Goal: Task Accomplishment & Management: Complete application form

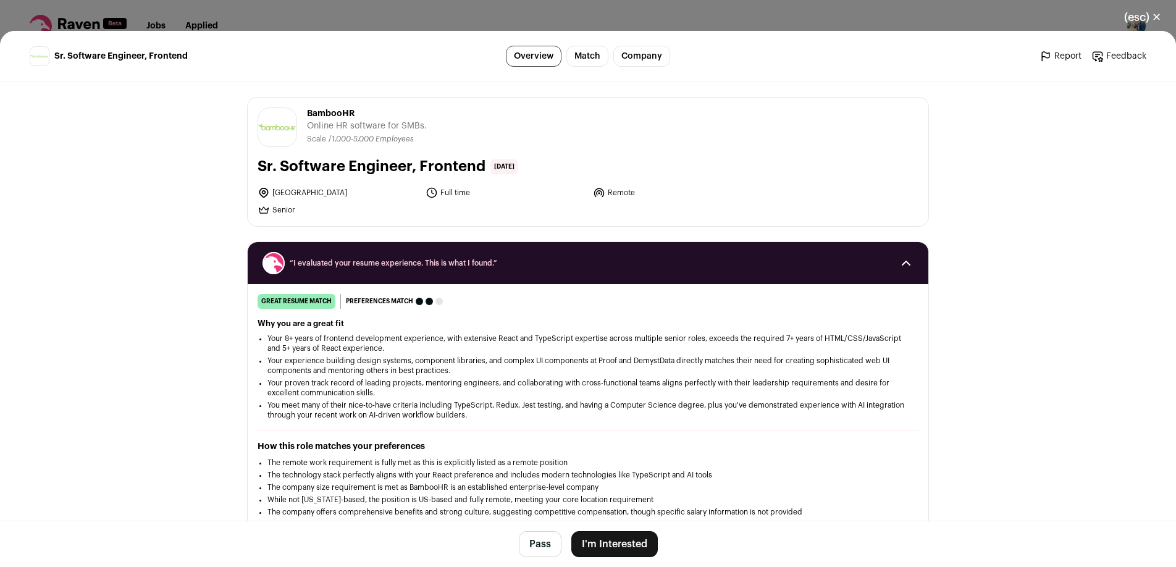
click at [598, 541] on button "I'm Interested" at bounding box center [614, 544] width 86 height 26
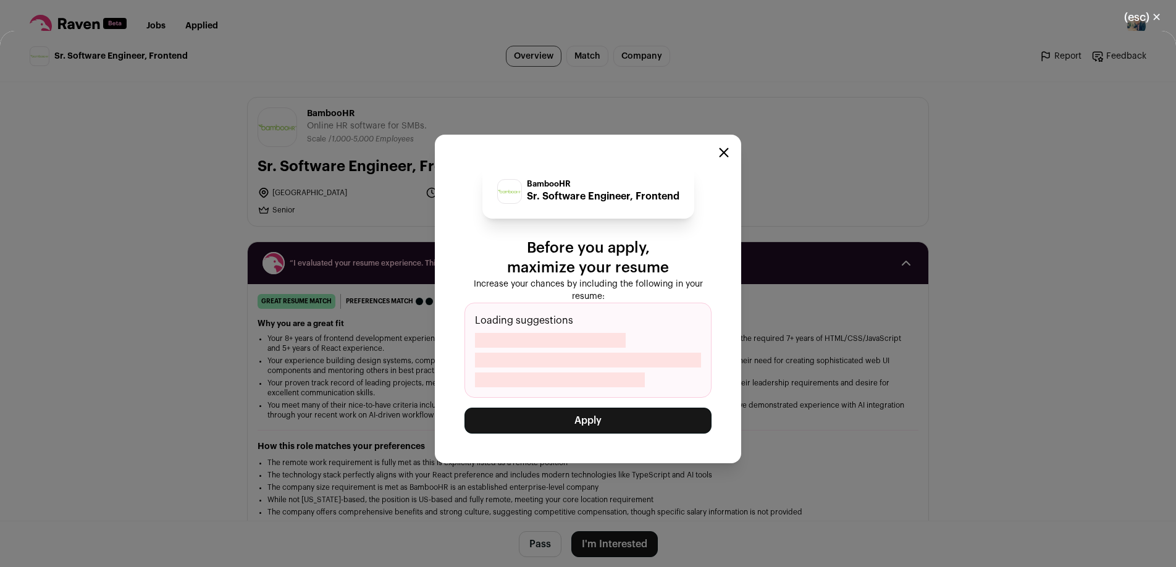
click at [578, 416] on button "Apply" at bounding box center [587, 420] width 247 height 26
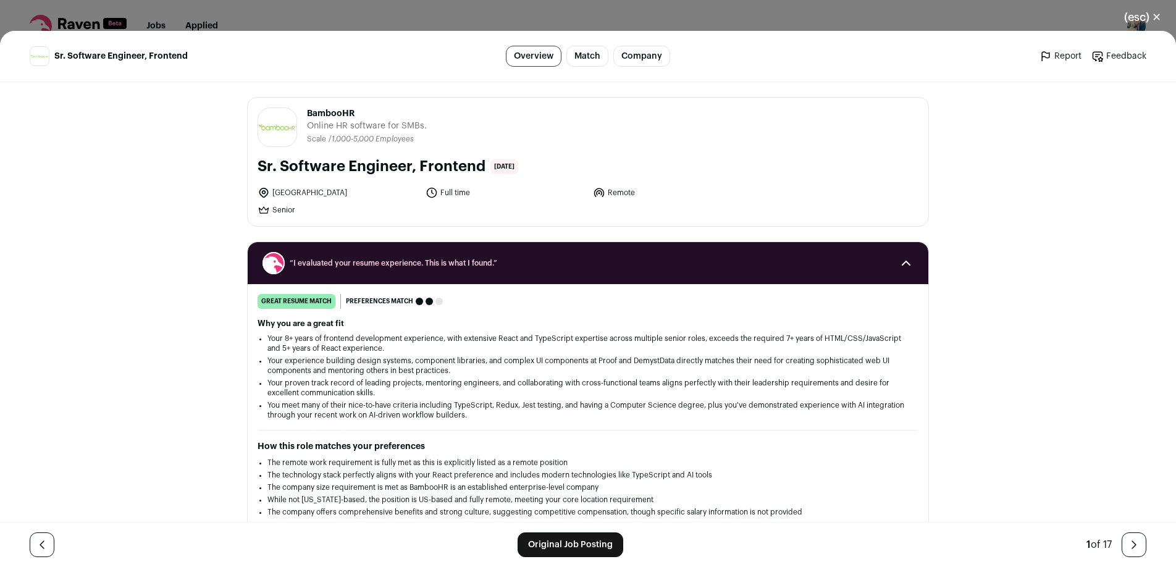
click at [852, 10] on div "(esc) ✕ Sr. Software Engineer, Frontend Overview Match Company Report Feedback …" at bounding box center [588, 283] width 1176 height 567
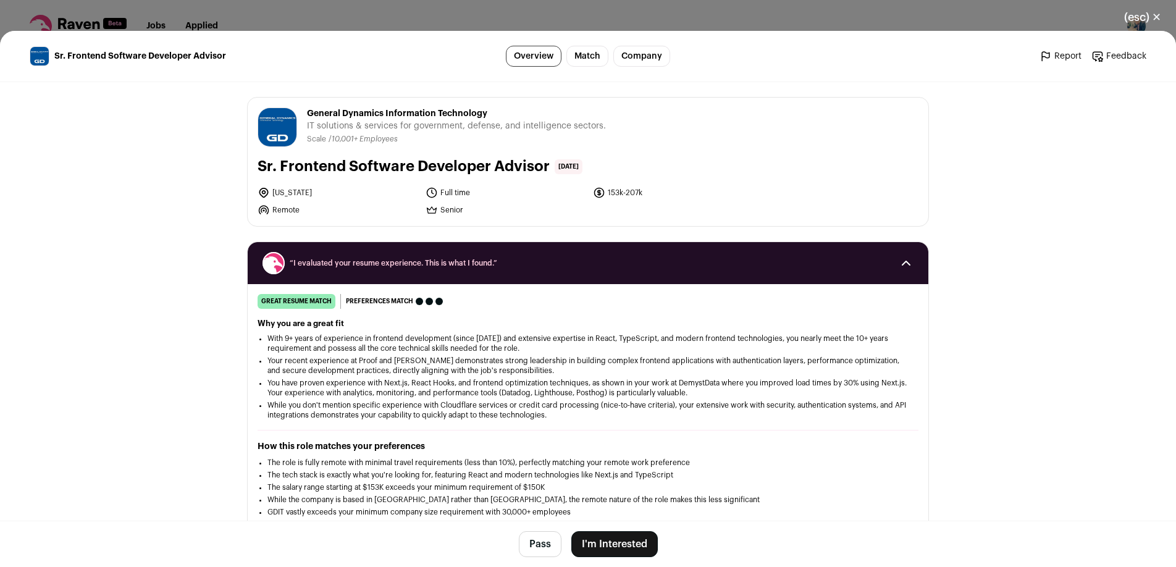
click at [611, 540] on button "I'm Interested" at bounding box center [614, 544] width 86 height 26
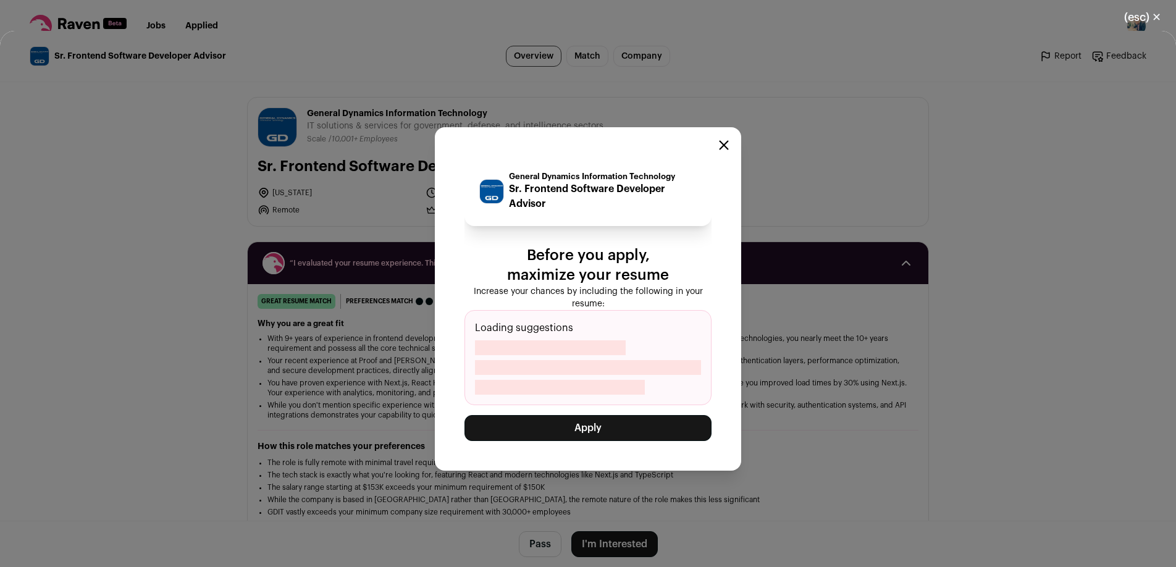
click at [594, 433] on button "Apply" at bounding box center [587, 428] width 247 height 26
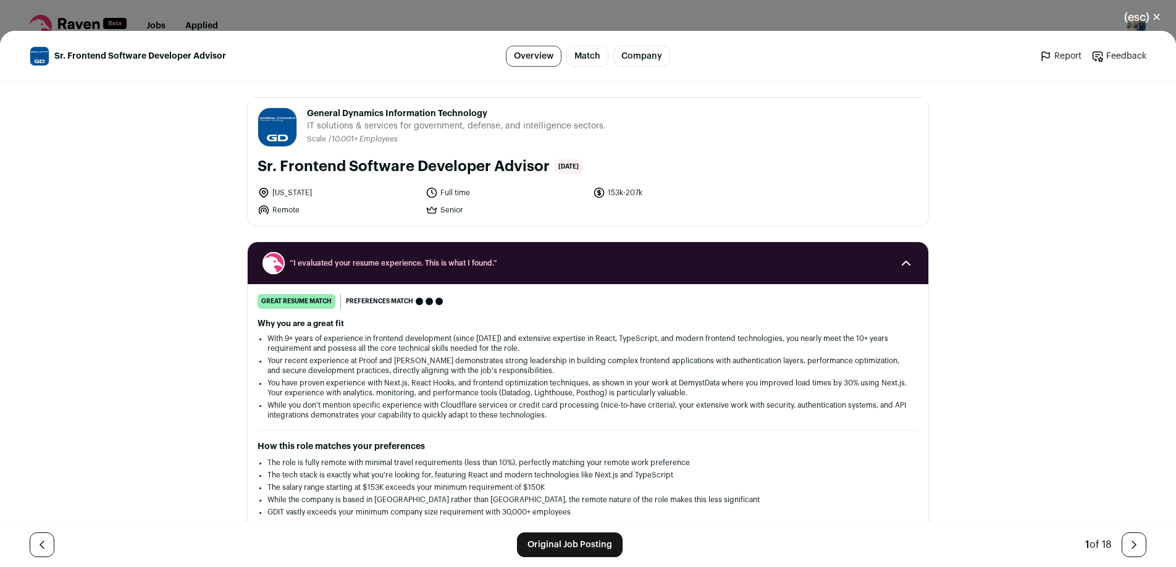
click at [376, 16] on div "(esc) ✕ Sr. Frontend Software Developer Advisor Overview Match Company Report F…" at bounding box center [588, 283] width 1176 height 567
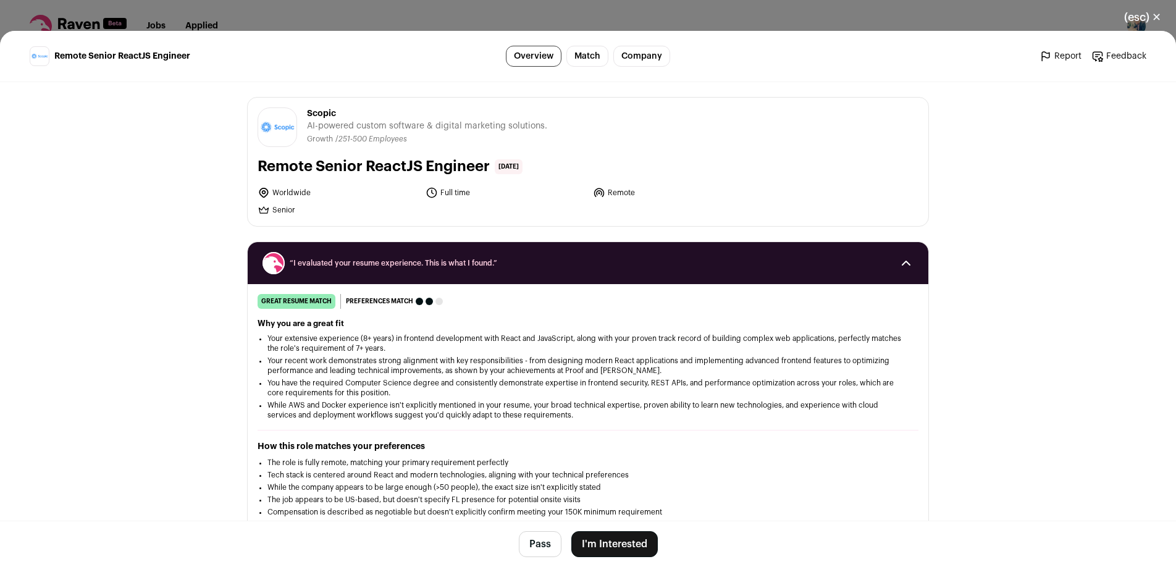
click at [624, 537] on button "I'm Interested" at bounding box center [614, 544] width 86 height 26
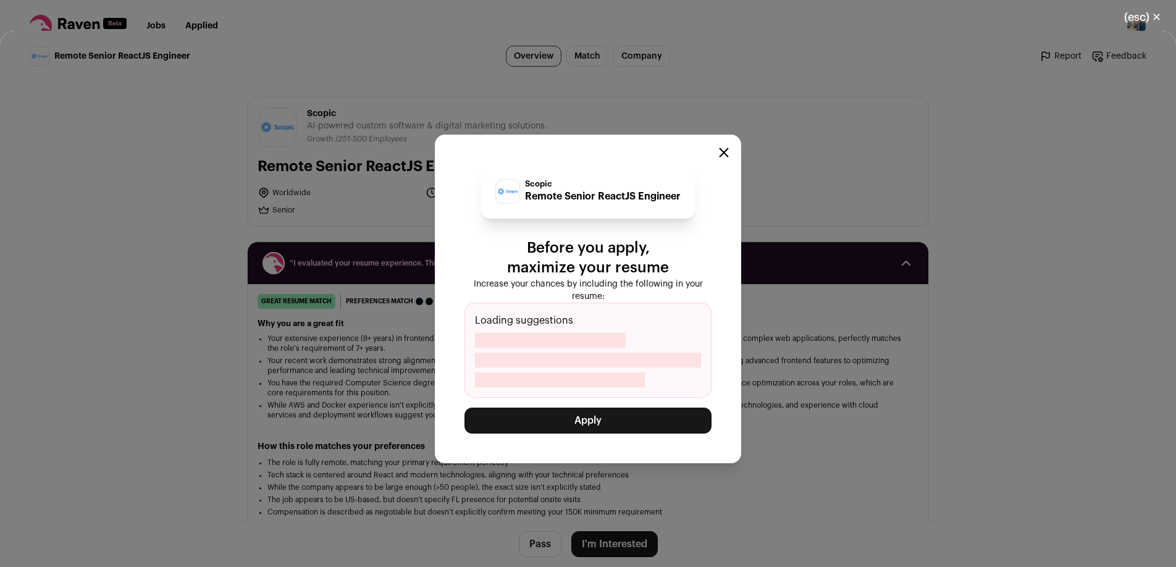
click at [617, 419] on button "Apply" at bounding box center [587, 420] width 247 height 26
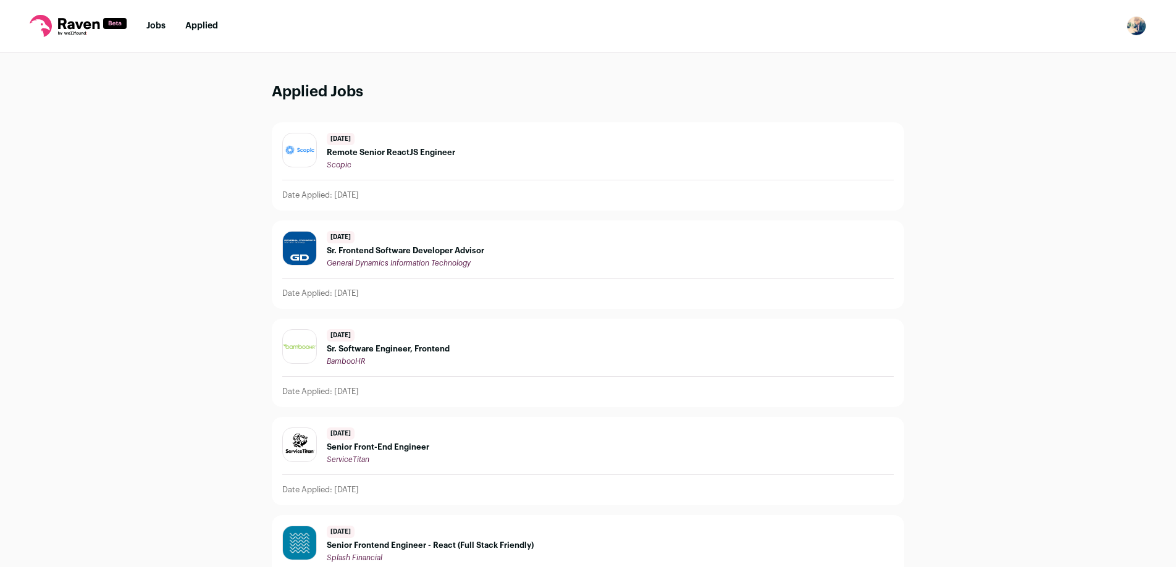
click at [156, 28] on link "Jobs" at bounding box center [155, 26] width 19 height 9
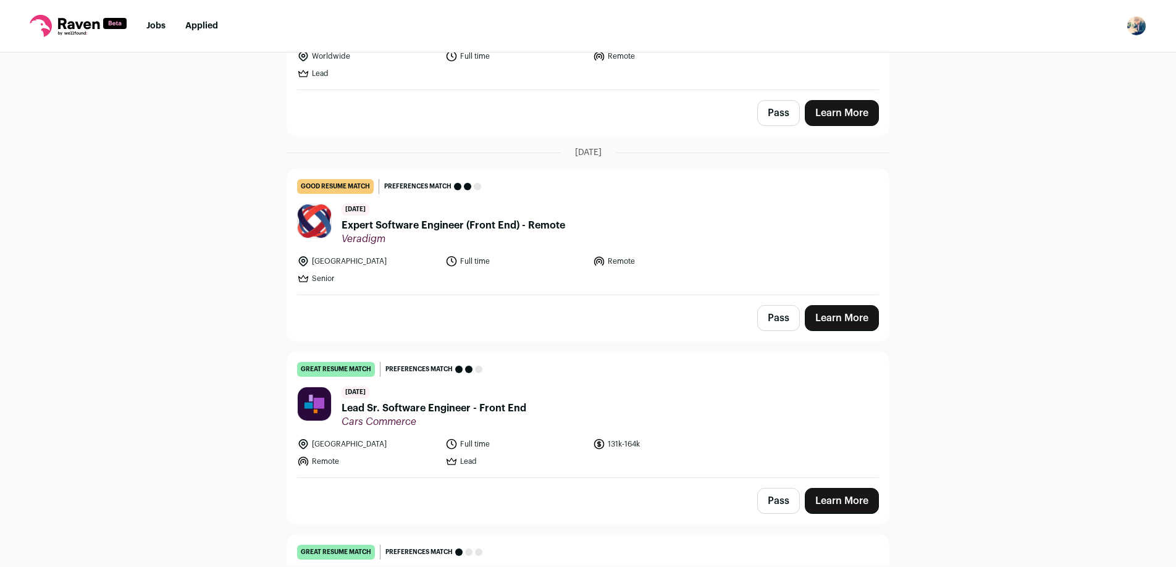
scroll to position [213, 0]
click at [495, 221] on span "Expert Software Engineer (Front End) - Remote" at bounding box center [452, 224] width 223 height 15
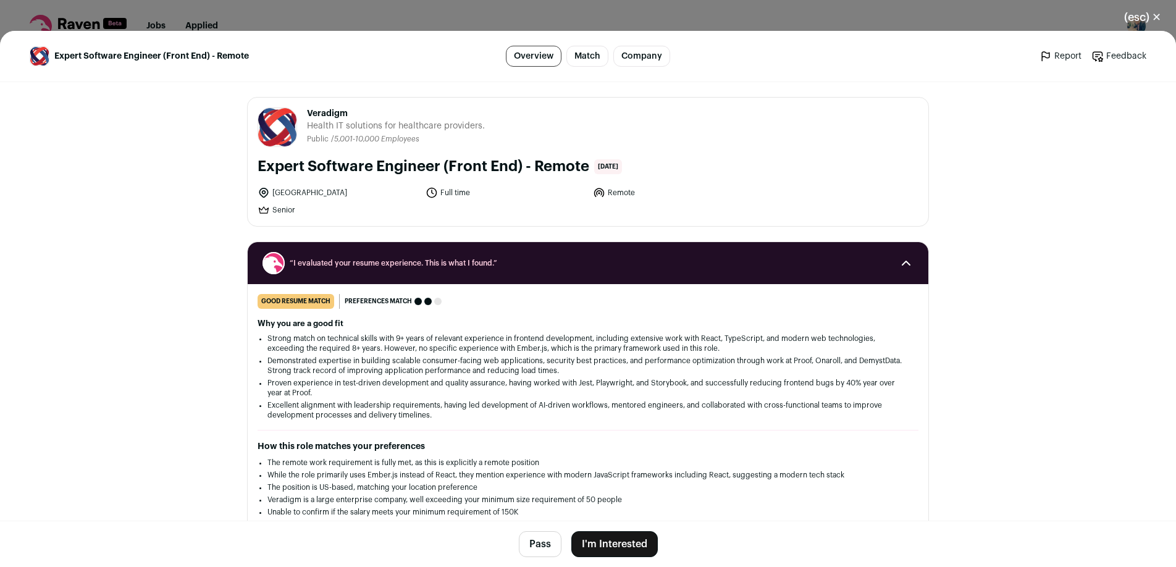
click at [609, 545] on button "I'm Interested" at bounding box center [614, 544] width 86 height 26
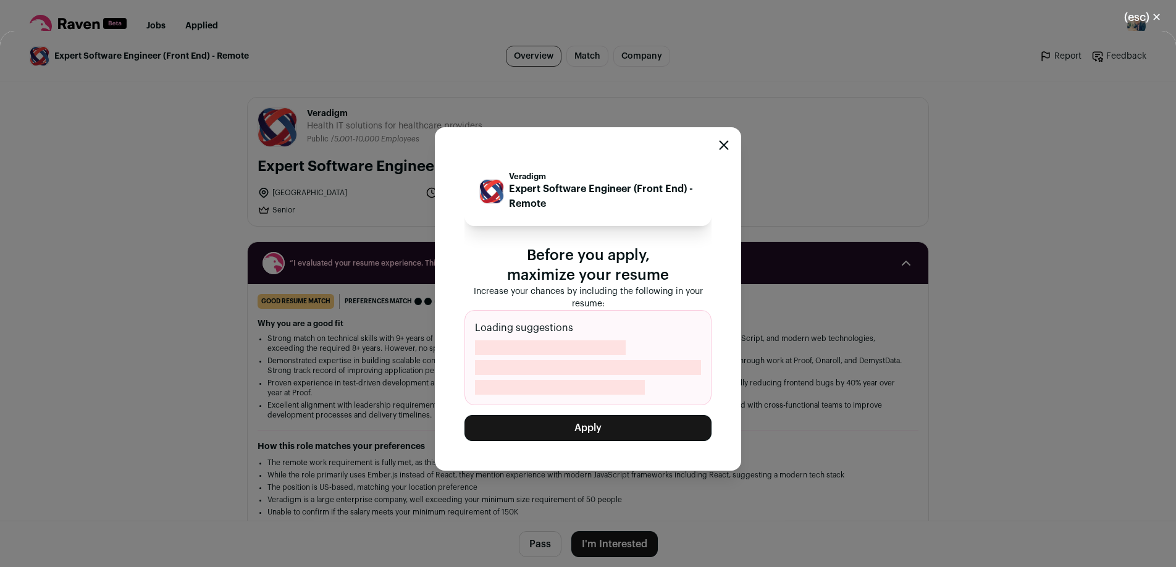
click at [580, 432] on button "Apply" at bounding box center [587, 428] width 247 height 26
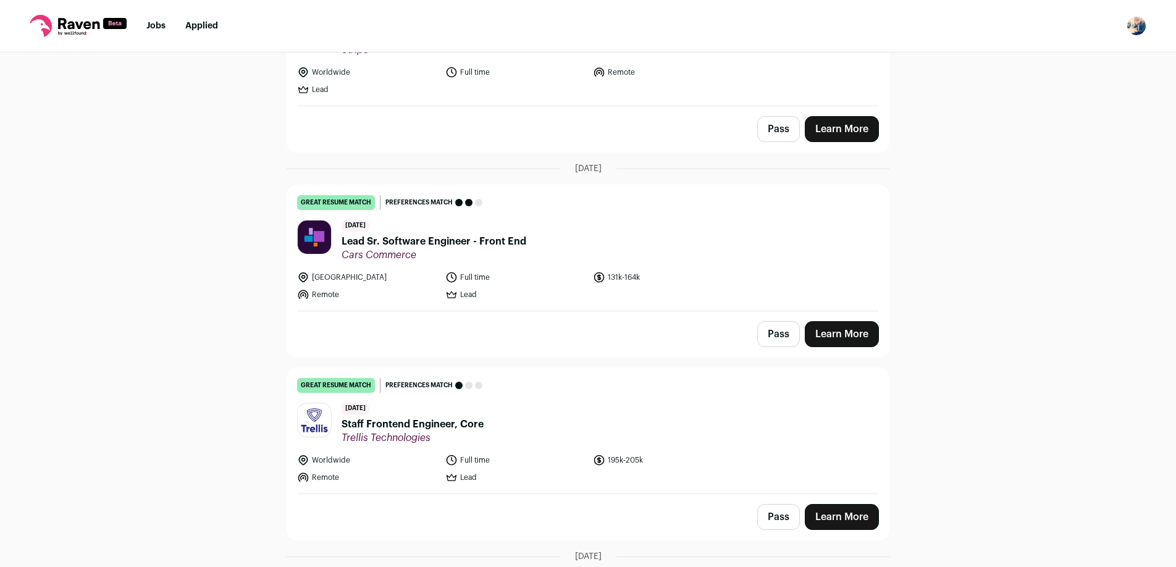
scroll to position [195, 0]
click at [170, 269] on div "Top job picks for you 5 results Hide jobs missing dealbreakers? [DATE] great re…" at bounding box center [588, 308] width 1176 height 512
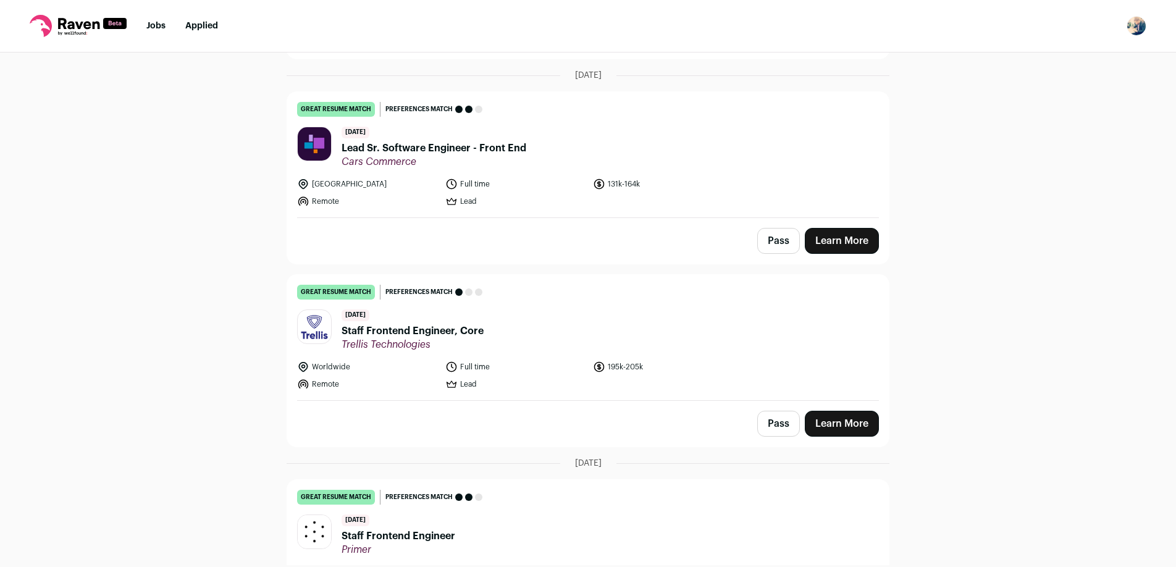
scroll to position [230, 0]
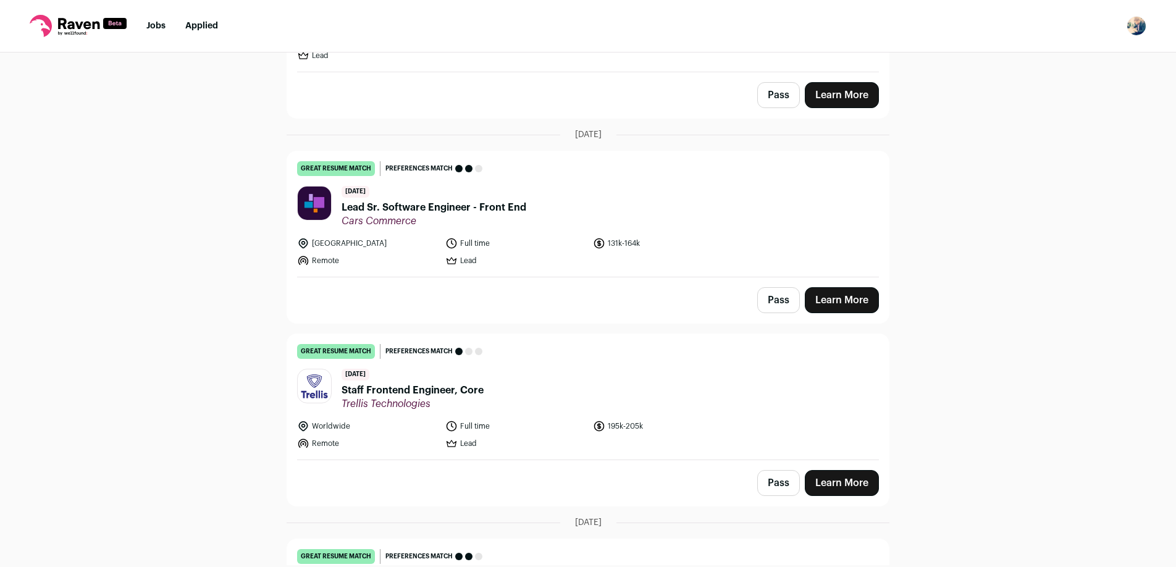
click at [848, 298] on link "Learn More" at bounding box center [841, 300] width 74 height 26
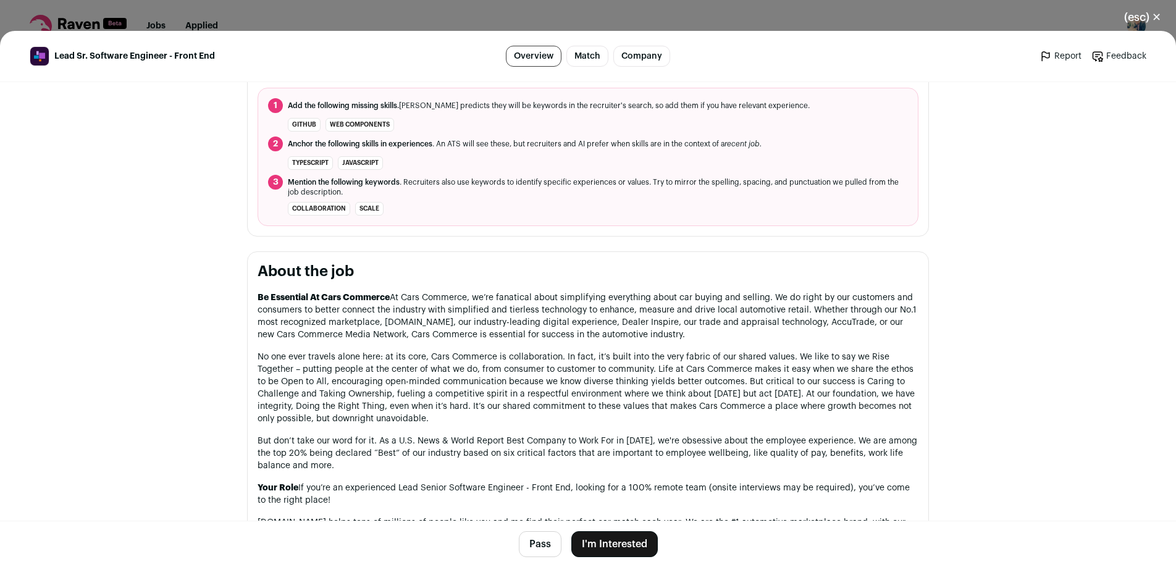
scroll to position [494, 0]
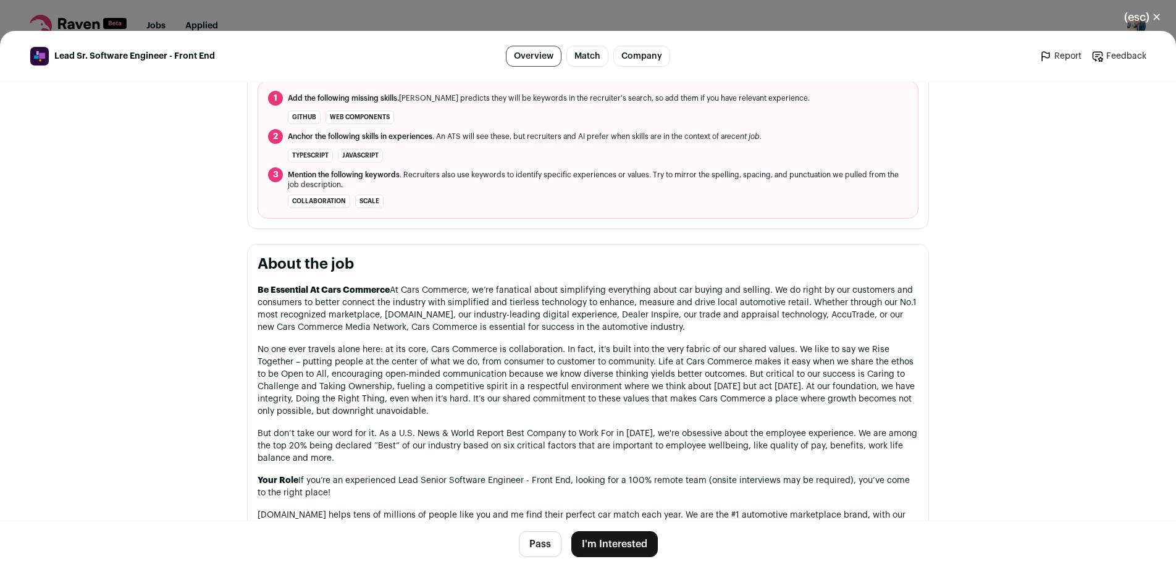
click at [604, 548] on button "I'm Interested" at bounding box center [614, 544] width 86 height 26
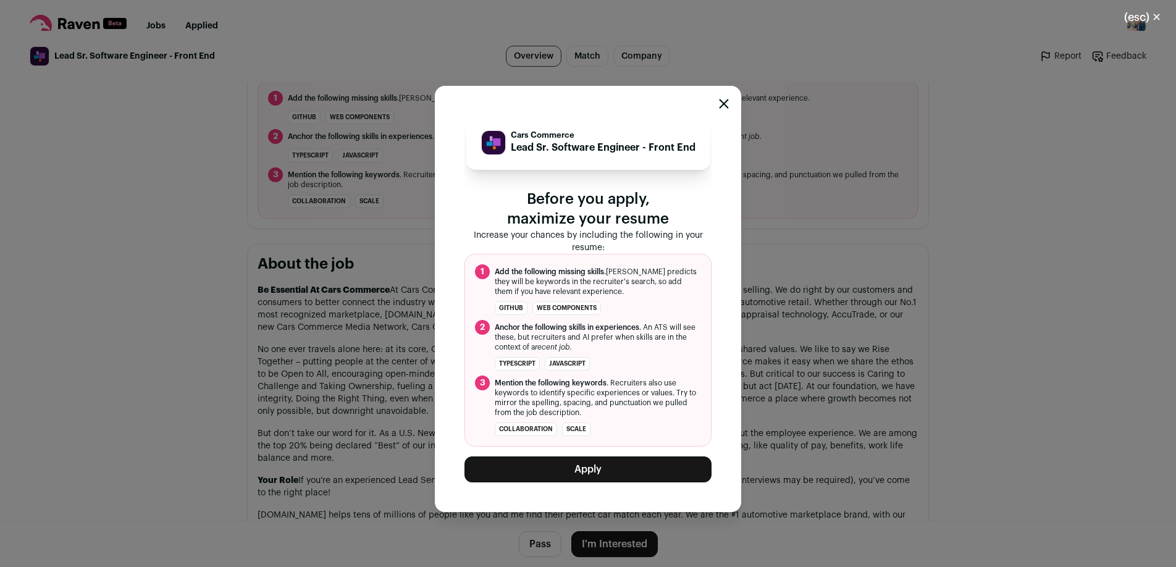
click at [585, 459] on button "Apply" at bounding box center [587, 469] width 247 height 26
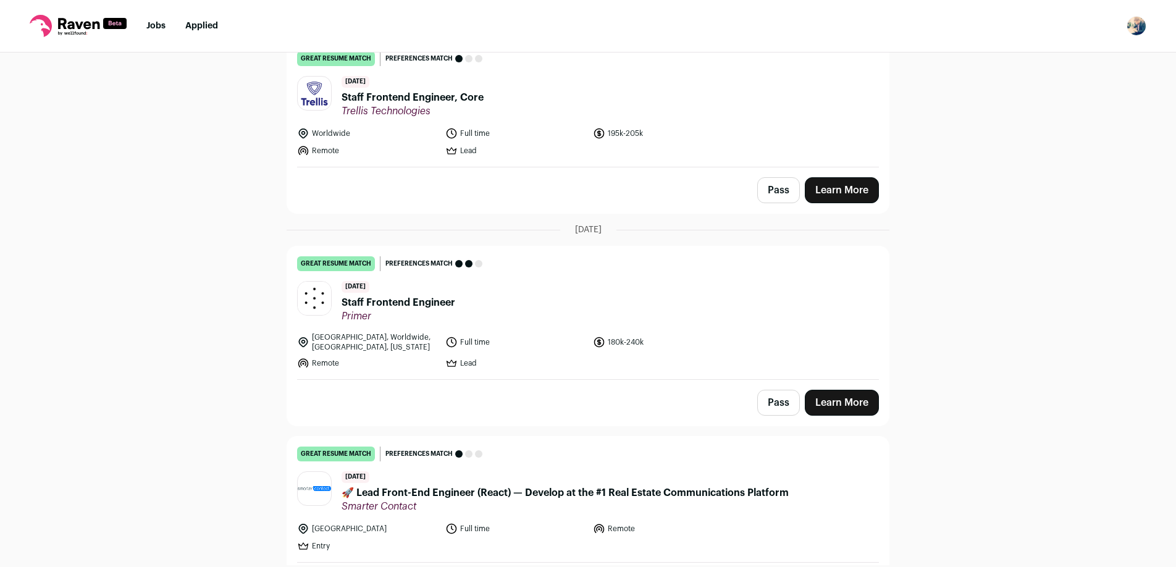
scroll to position [384, 0]
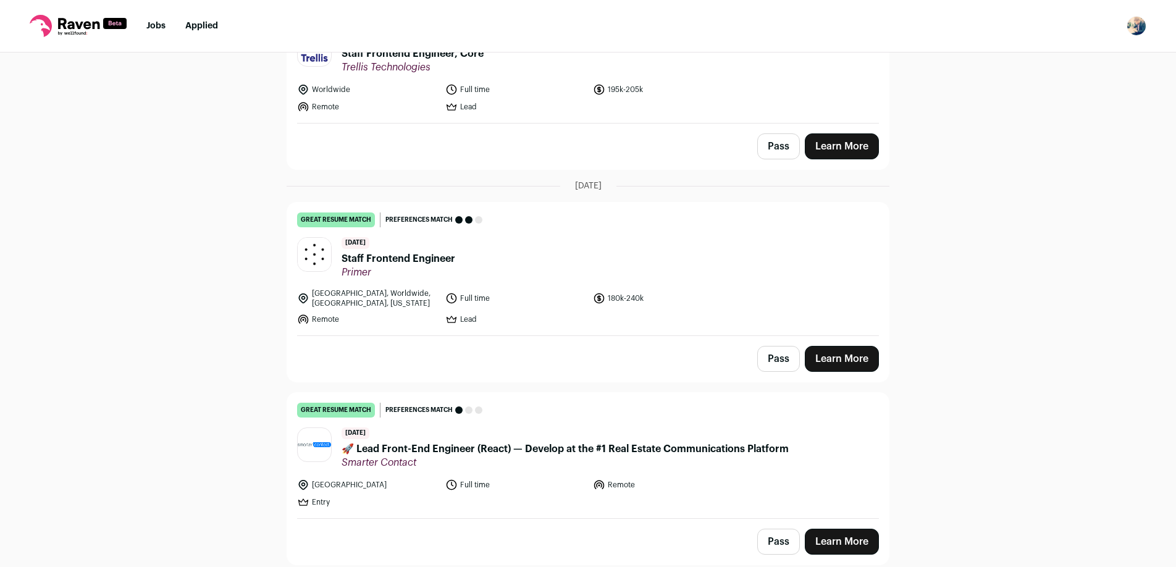
click at [827, 543] on link "Learn More" at bounding box center [841, 541] width 74 height 26
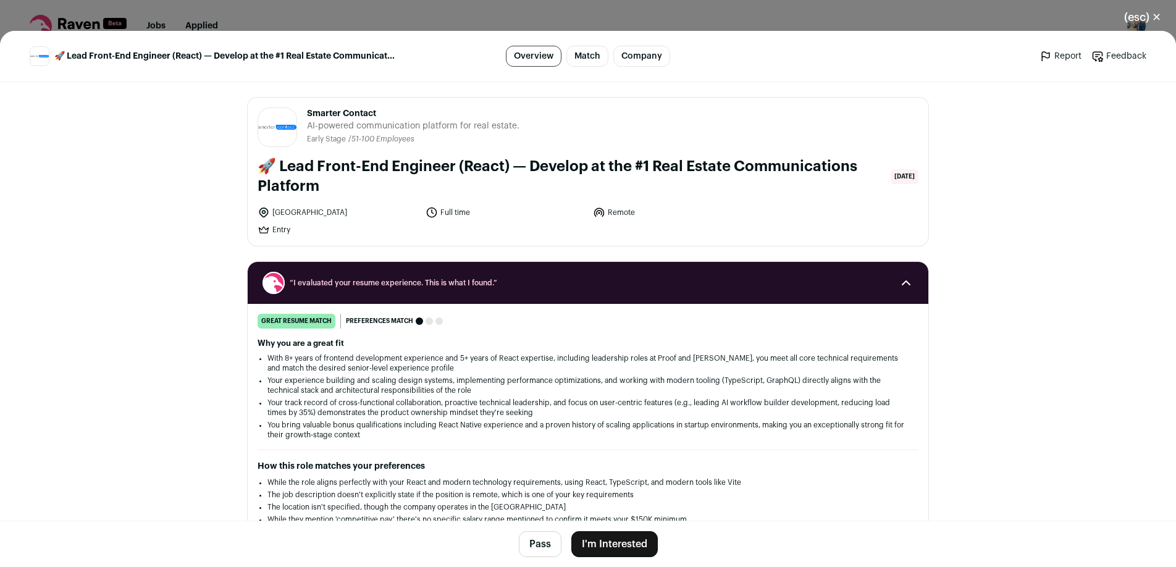
click at [606, 543] on button "I'm Interested" at bounding box center [614, 544] width 86 height 26
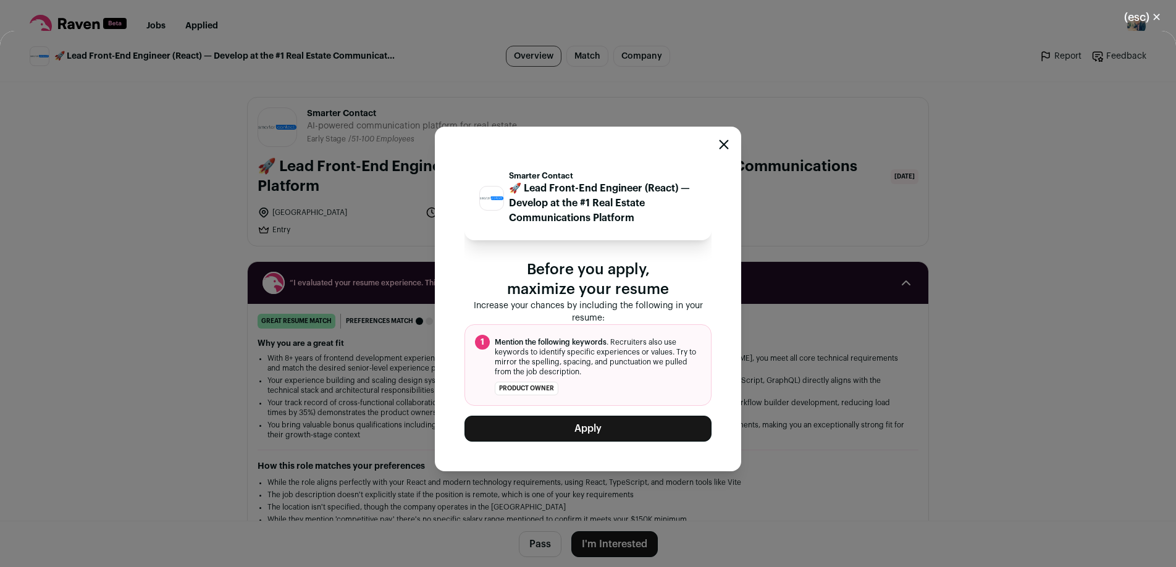
click at [561, 433] on button "Apply" at bounding box center [587, 429] width 247 height 26
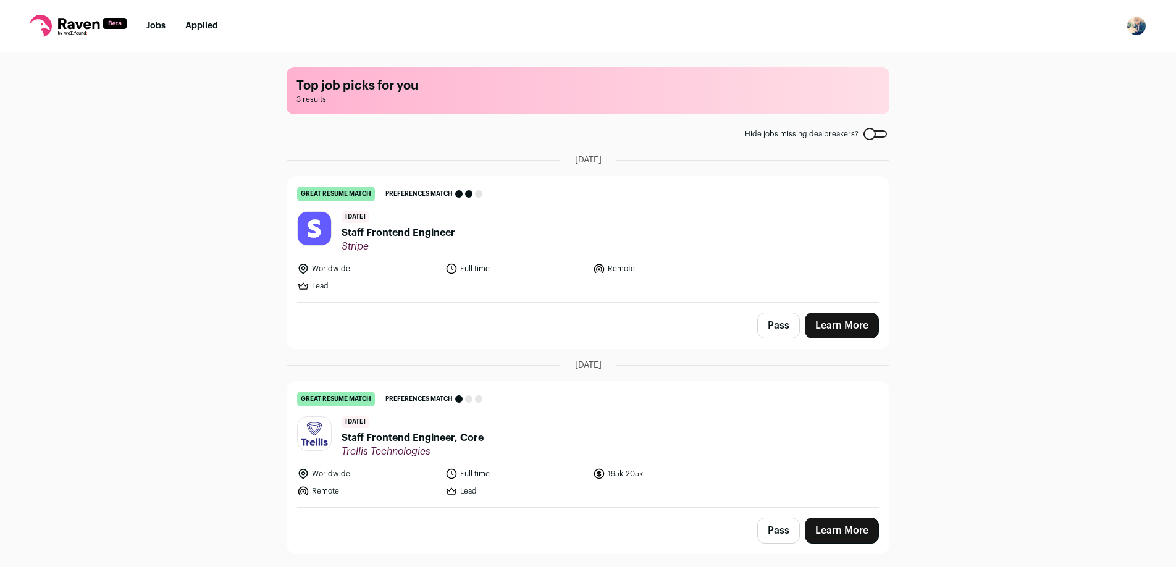
click at [199, 35] on nav "Jobs Applied Settings Notifications Preferences Resume FAQs Logout" at bounding box center [588, 26] width 1176 height 52
click at [203, 23] on link "Applied" at bounding box center [201, 26] width 33 height 9
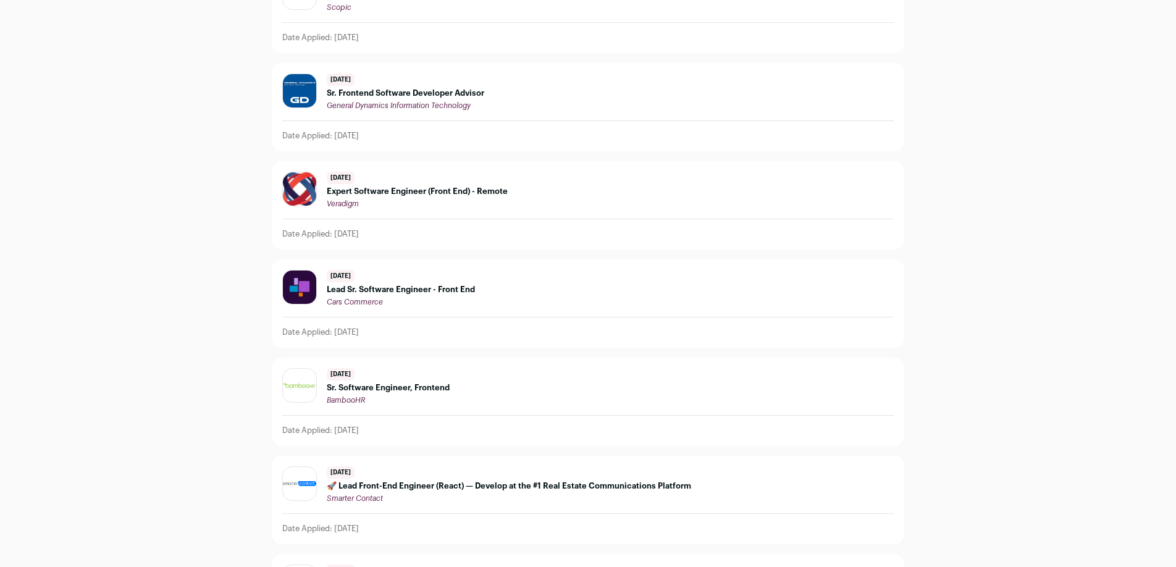
scroll to position [152, 0]
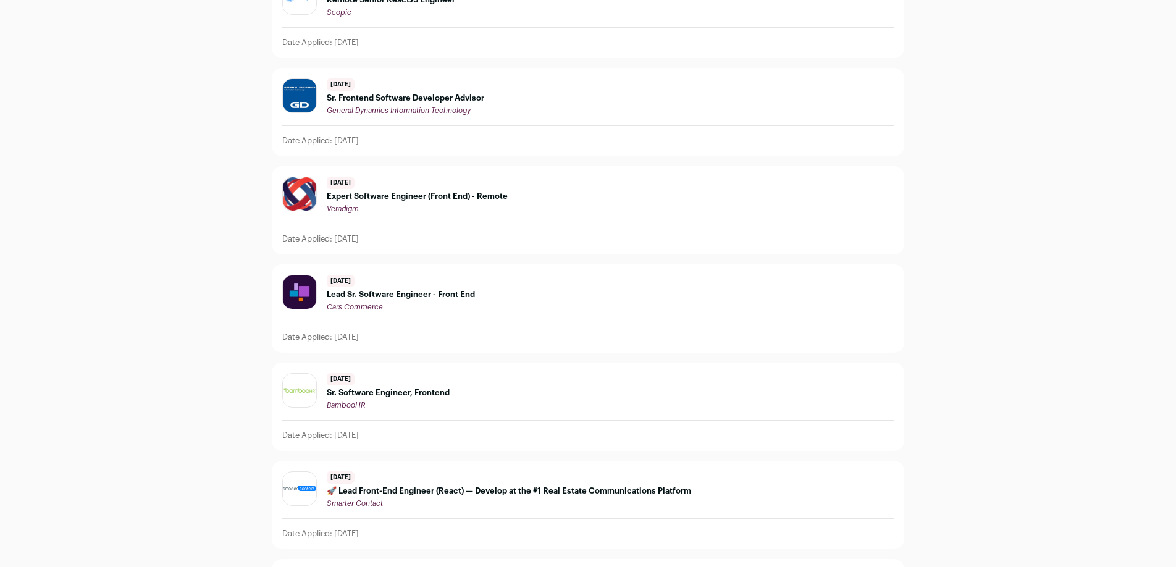
click at [438, 493] on span "🚀 Lead Front-End Engineer (React) — Develop at the #1 Real Estate Communication…" at bounding box center [509, 491] width 364 height 10
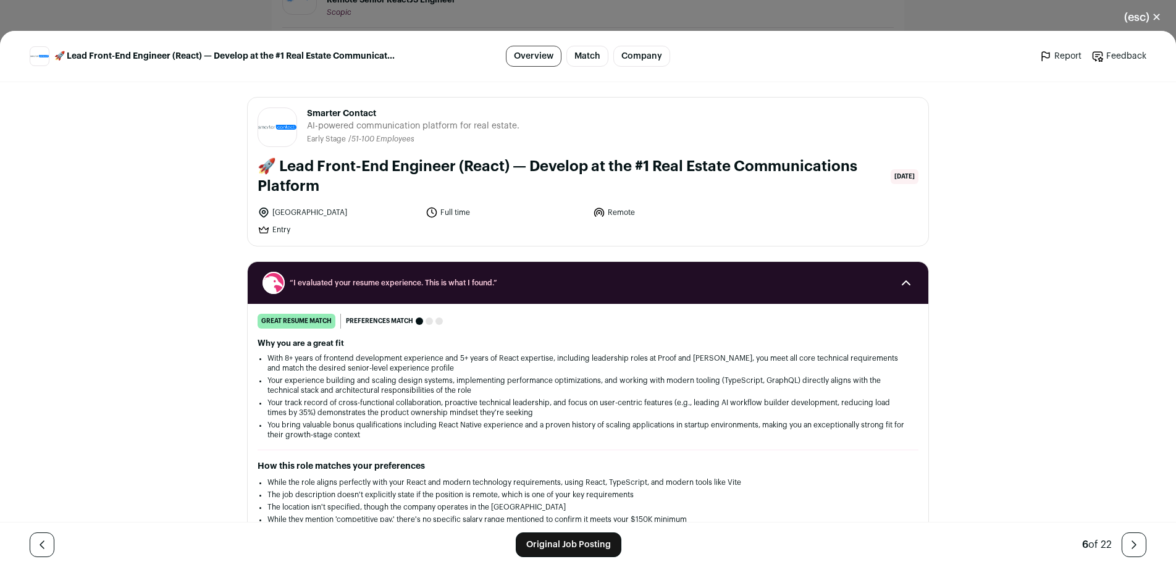
click at [559, 546] on link "Original Job Posting" at bounding box center [569, 544] width 106 height 25
